Goal: Task Accomplishment & Management: Use online tool/utility

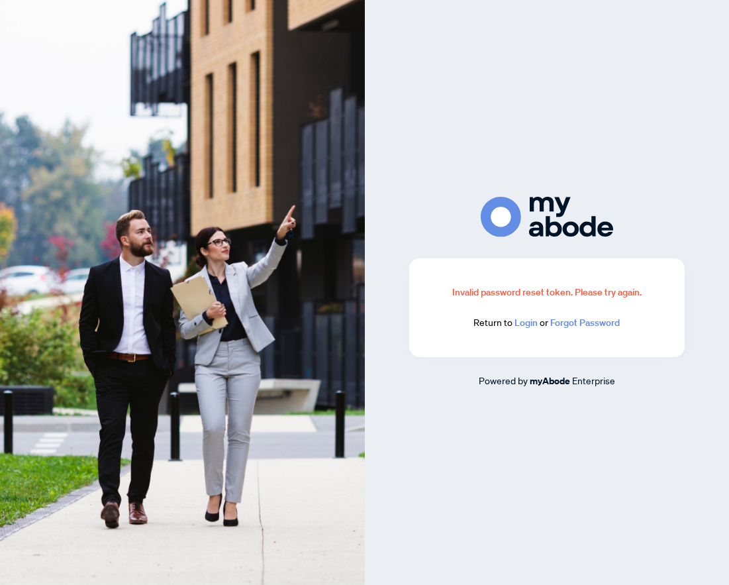
click at [528, 325] on link "Login" at bounding box center [526, 323] width 23 height 12
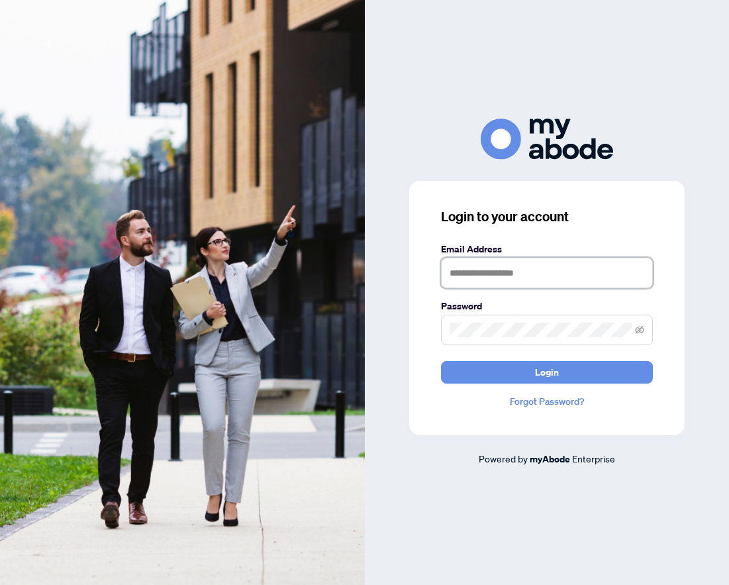
type input "**********"
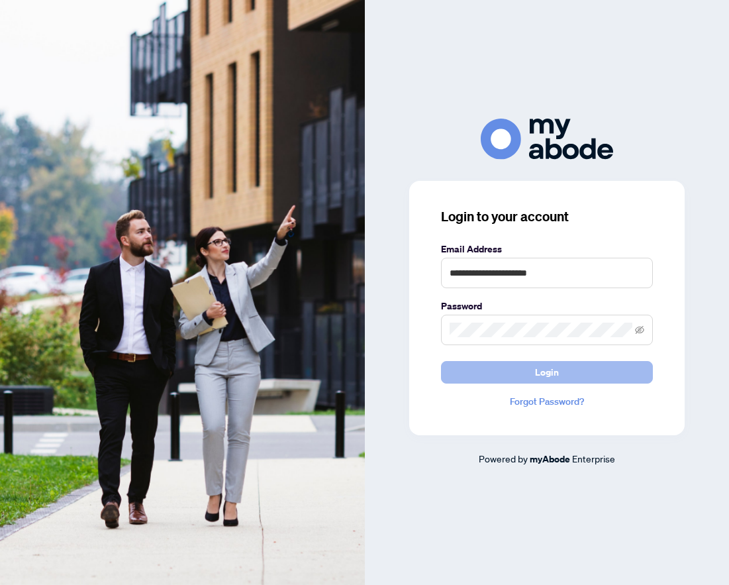
click at [531, 374] on button "Login" at bounding box center [547, 372] width 212 height 23
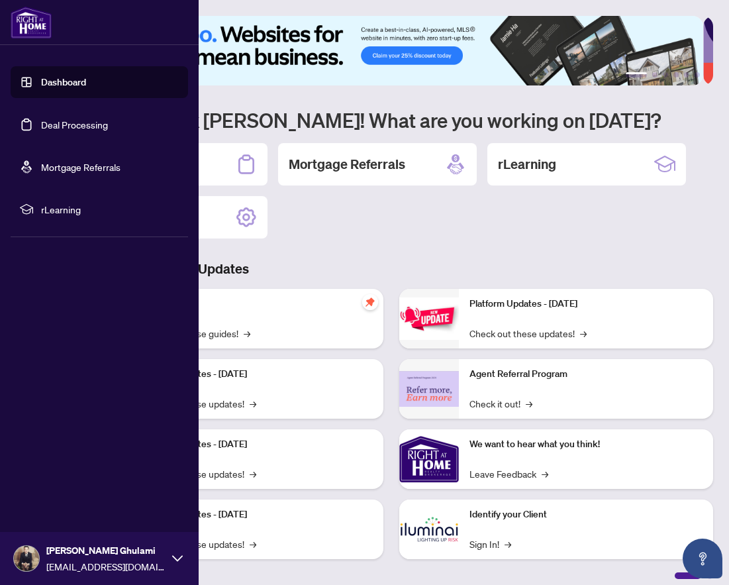
click at [68, 119] on link "Deal Processing" at bounding box center [74, 125] width 67 height 12
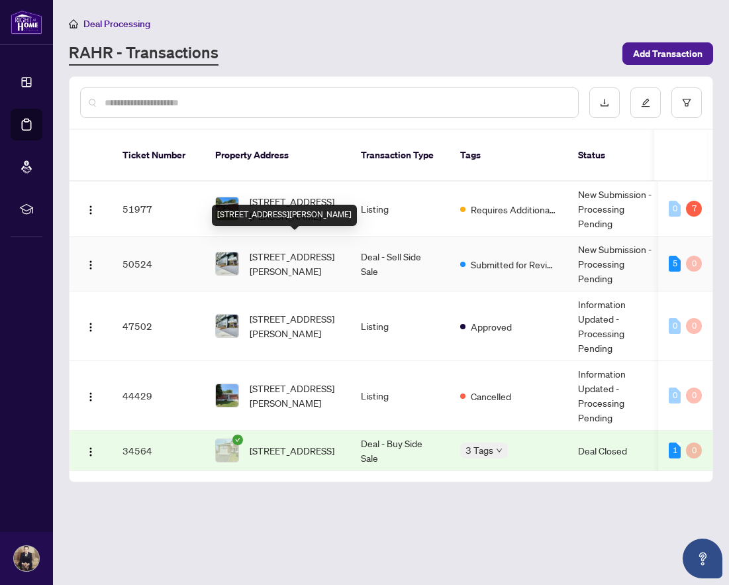
click at [283, 249] on span "[STREET_ADDRESS][PERSON_NAME]" at bounding box center [295, 263] width 90 height 29
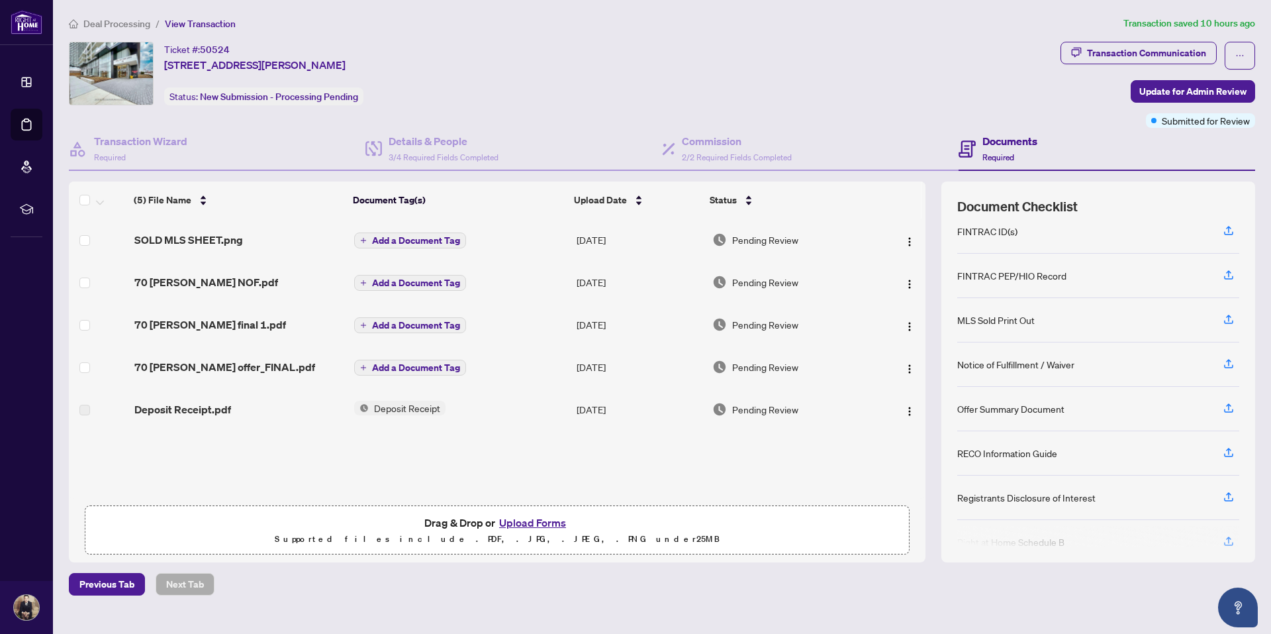
scroll to position [130, 0]
